Goal: Task Accomplishment & Management: Manage account settings

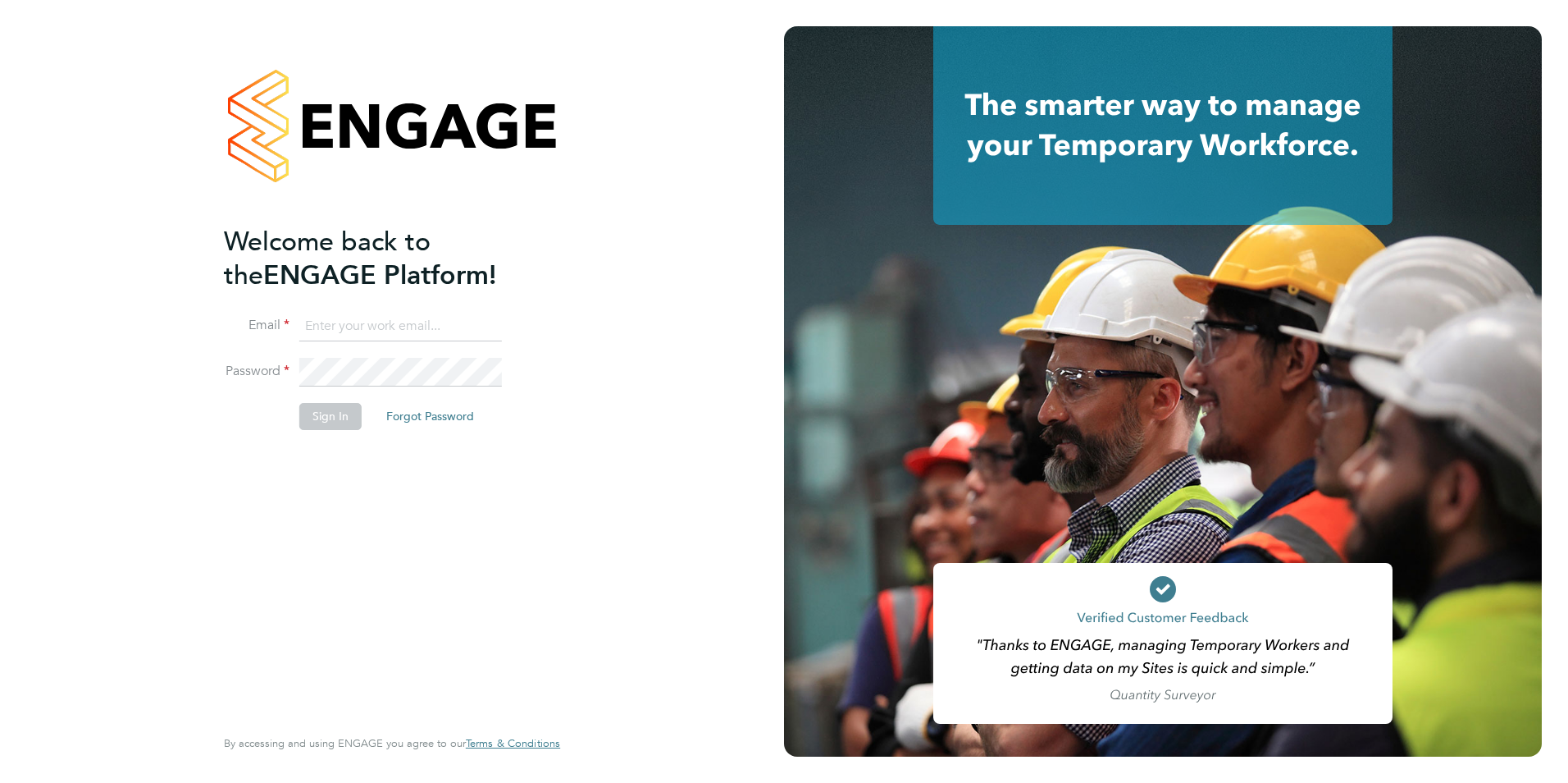
type input "[EMAIL_ADDRESS][DOMAIN_NAME]"
click at [344, 409] on button "Sign In" at bounding box center [330, 415] width 62 height 26
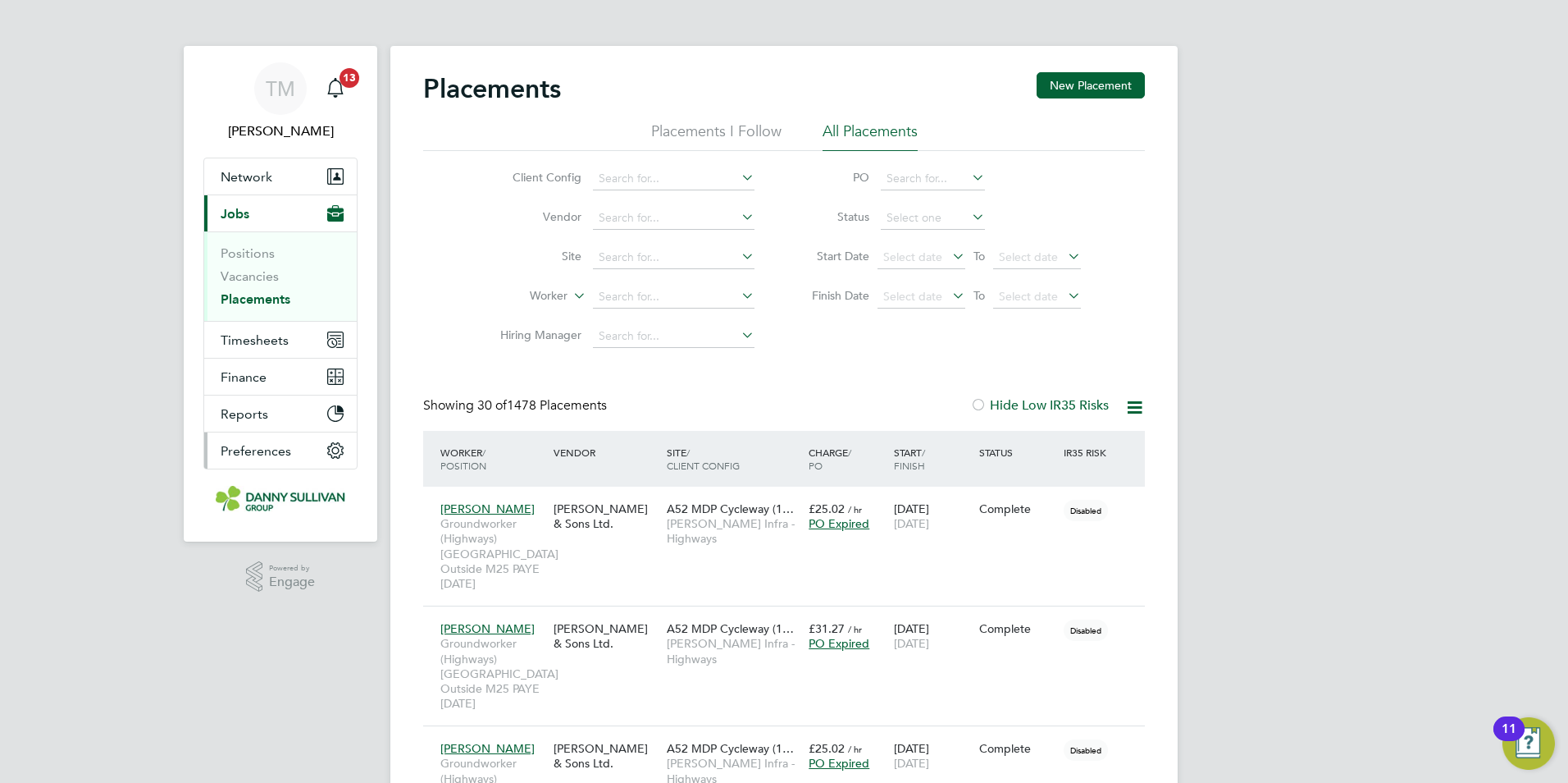
click at [298, 439] on button "Preferences" at bounding box center [281, 450] width 153 height 36
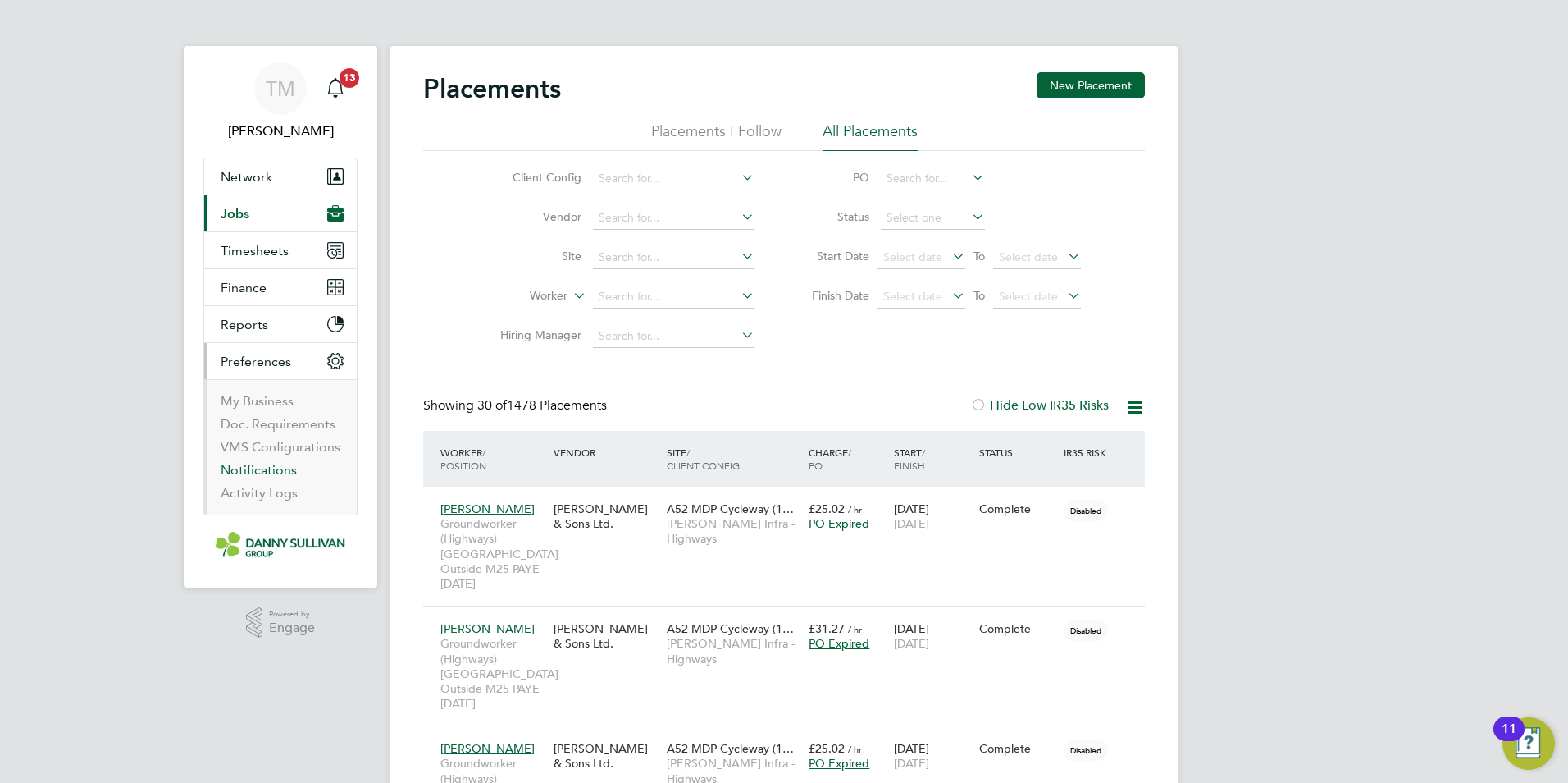
click at [287, 465] on link "Notifications" at bounding box center [259, 469] width 76 height 15
